Goal: Find specific page/section: Find specific page/section

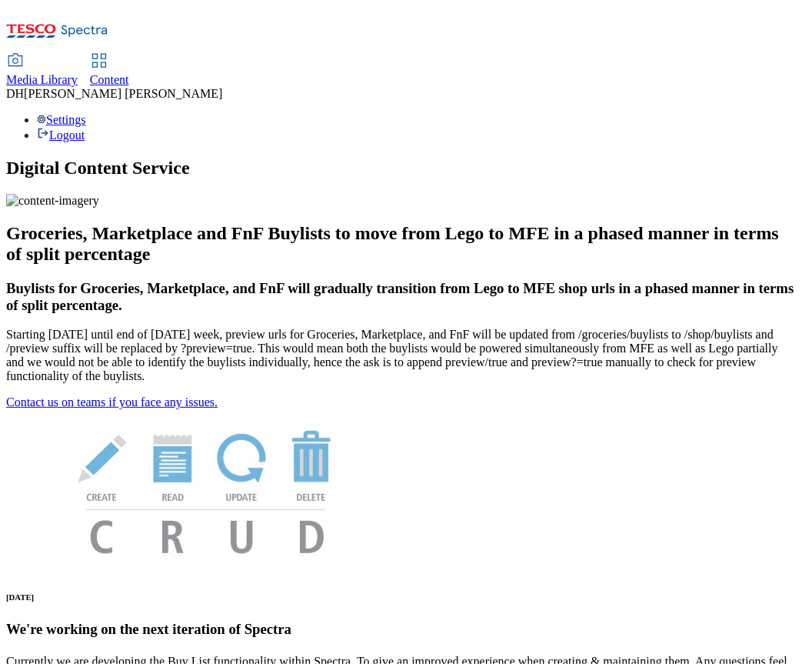
click at [78, 73] on span "Media Library" at bounding box center [42, 79] width 72 height 13
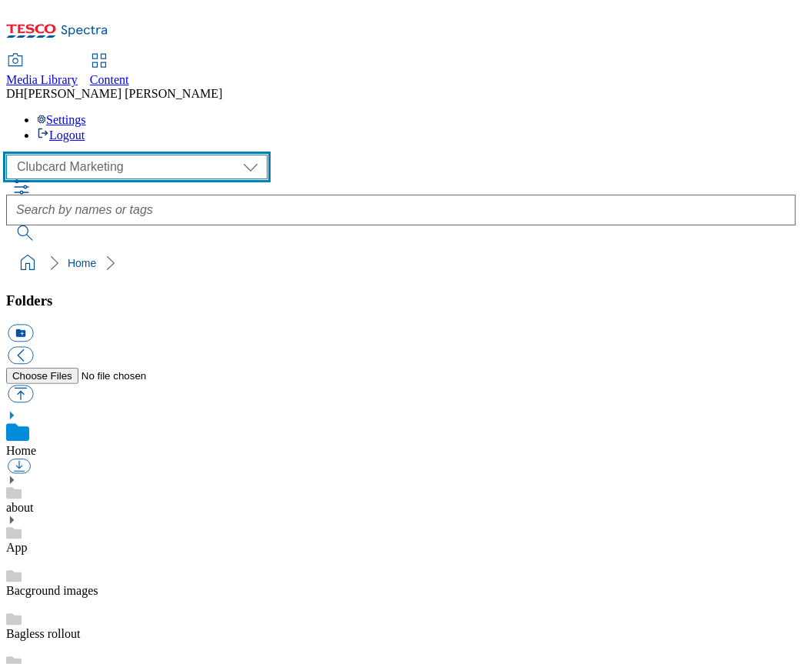
click at [116, 155] on select "Clubcard Marketing Demo Dotcom UK Emails GHS Marketing UK GHS Product UK GHS RO…" at bounding box center [137, 167] width 262 height 25
